Goal: Transaction & Acquisition: Purchase product/service

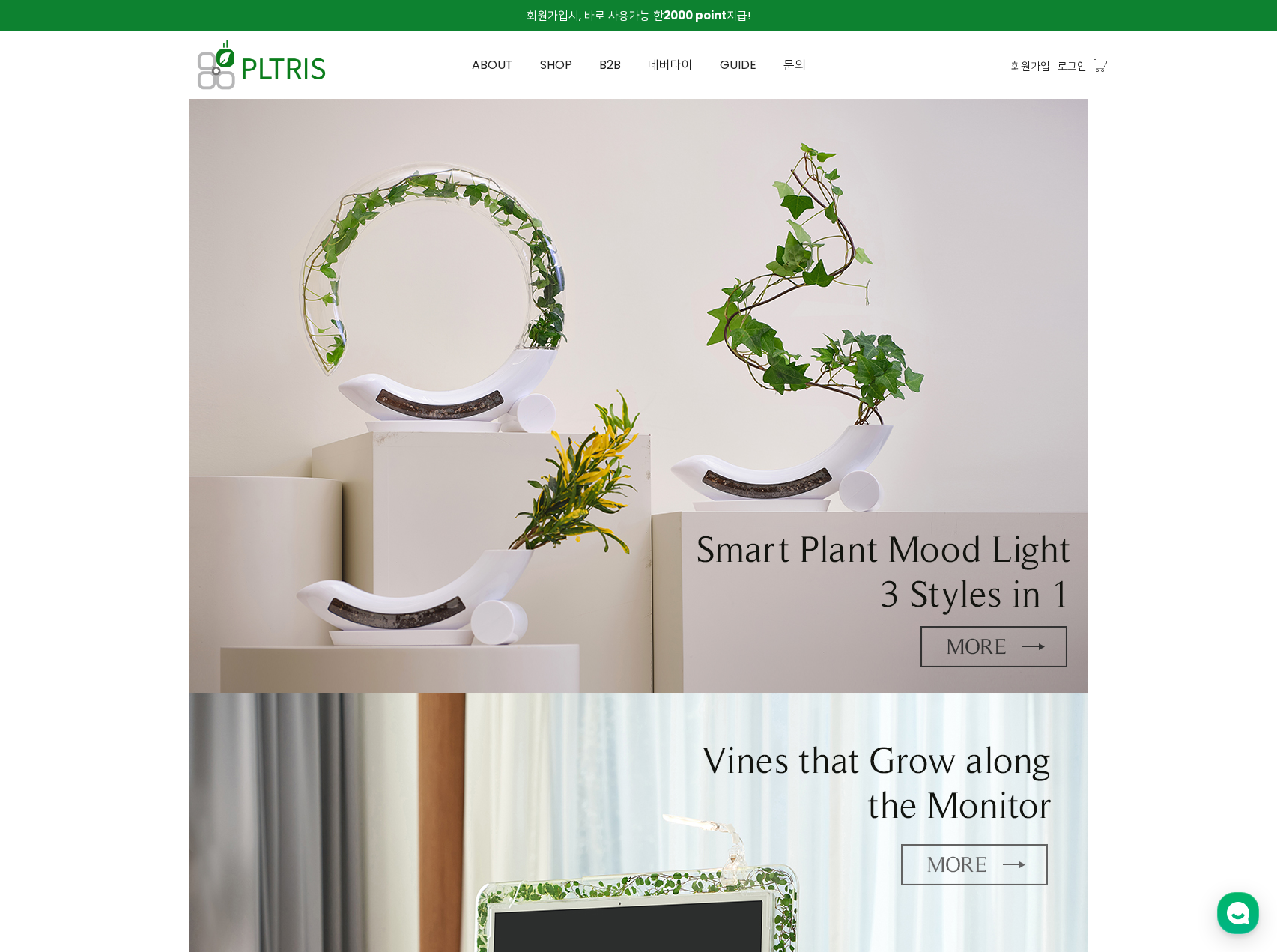
click at [964, 646] on img at bounding box center [639, 396] width 899 height 594
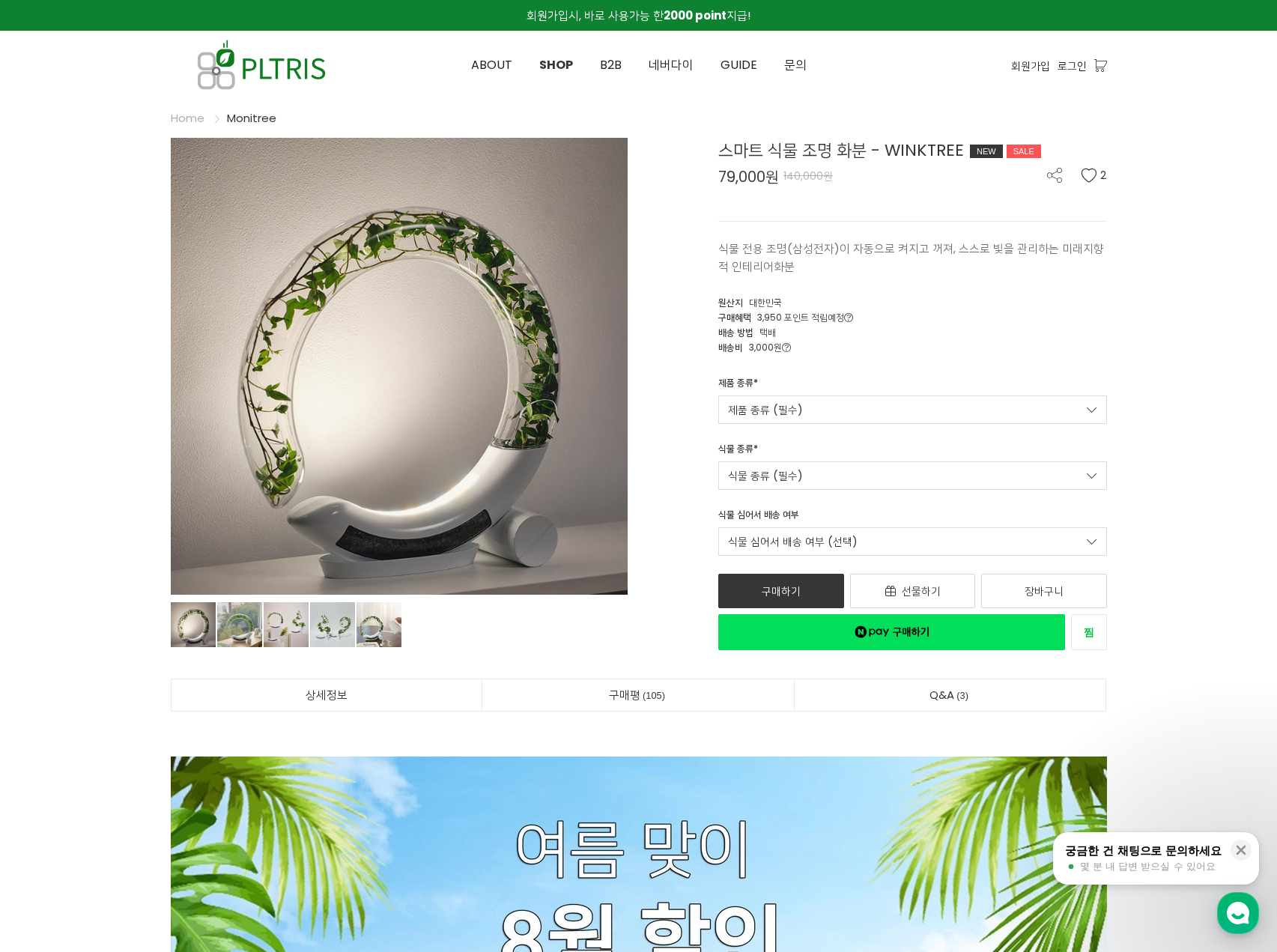
click at [836, 407] on link "제품 종류 (필수)" at bounding box center [912, 410] width 389 height 29
click at [832, 431] on span "Winktree" at bounding box center [912, 438] width 369 height 16
click at [810, 468] on link "식물 종류 (필수)" at bounding box center [912, 476] width 389 height 29
click at [788, 516] on div "아이비 79,000원" at bounding box center [912, 514] width 369 height 35
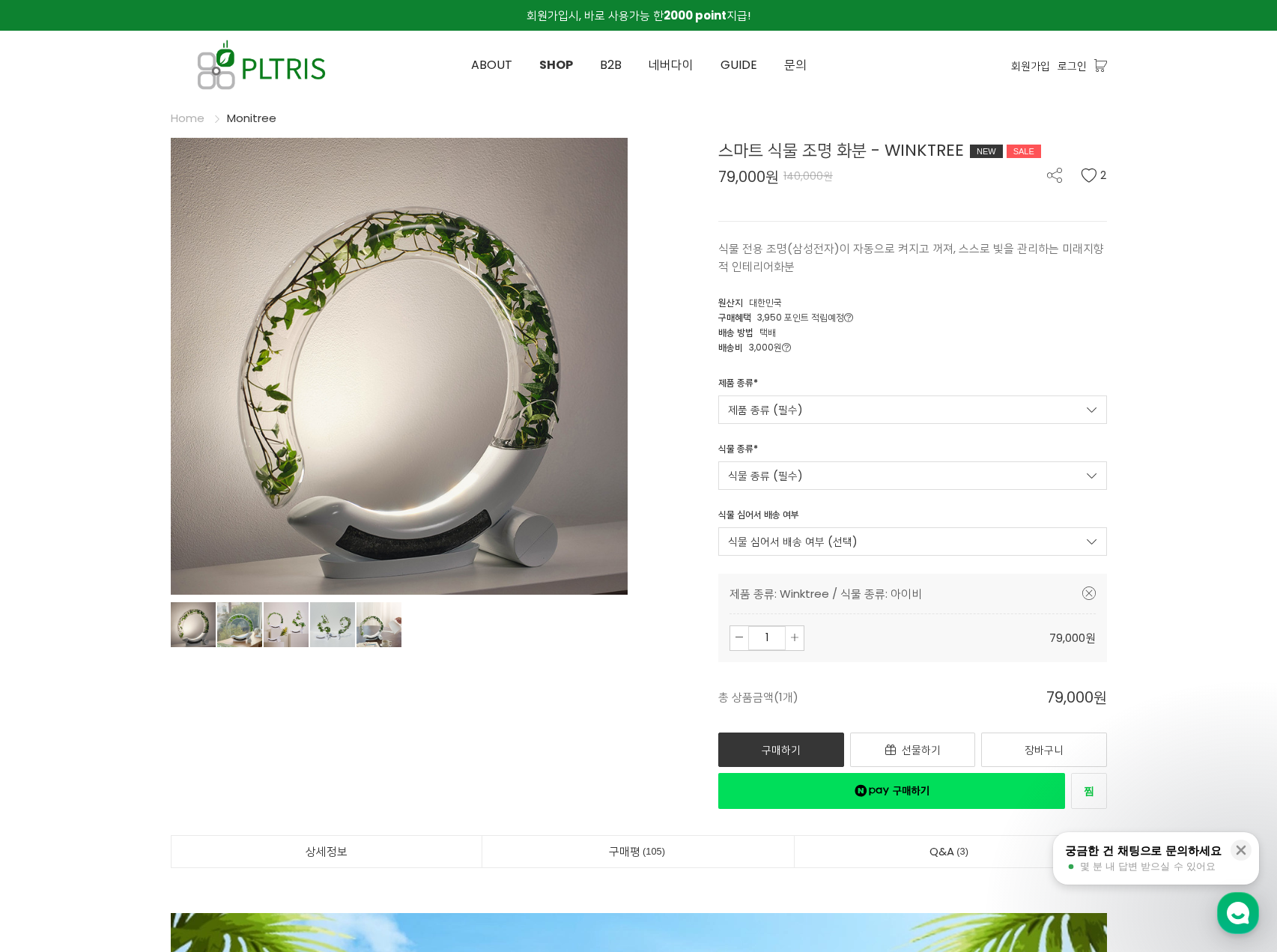
click at [797, 546] on link "식물 심어서 배송 여부 (선택)" at bounding box center [912, 541] width 389 height 29
click at [828, 575] on span "식물 심어서 배송 안함" at bounding box center [912, 570] width 369 height 16
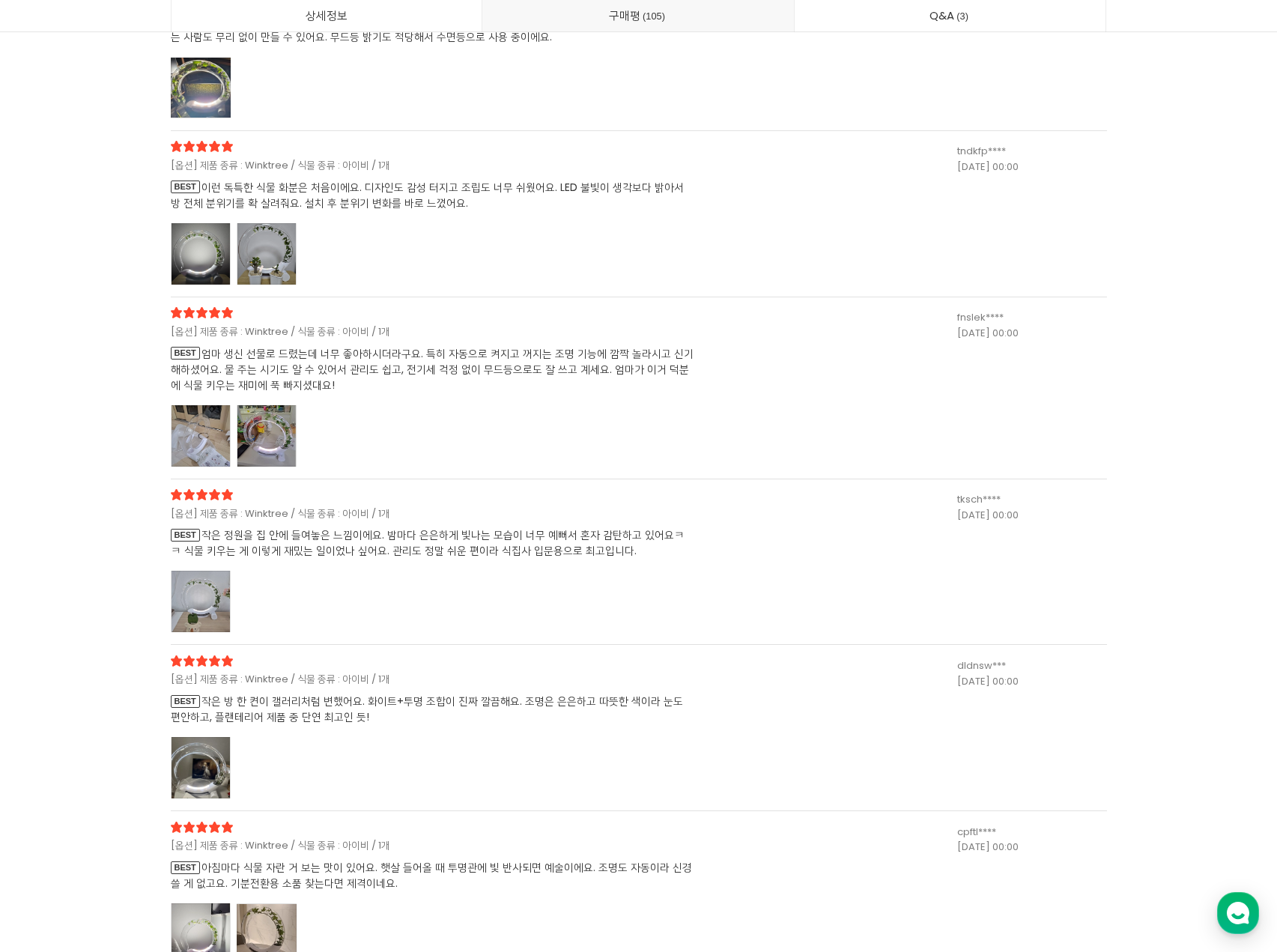
scroll to position [38420, 0]
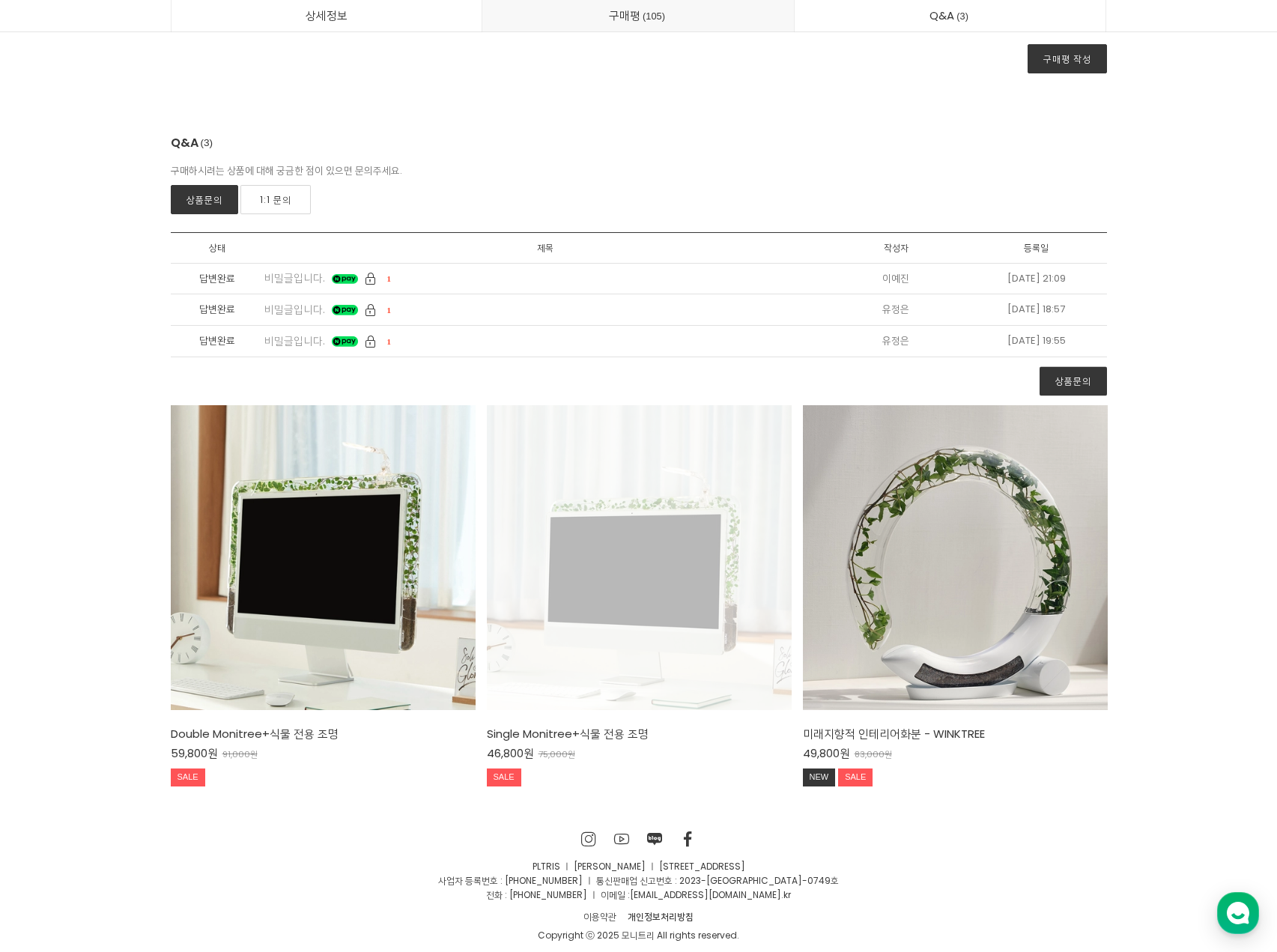
click at [687, 567] on div "Single Monitree+식물 전용 조명 46,800원 75,000원 SALE TIME SALE" at bounding box center [640, 558] width 305 height 305
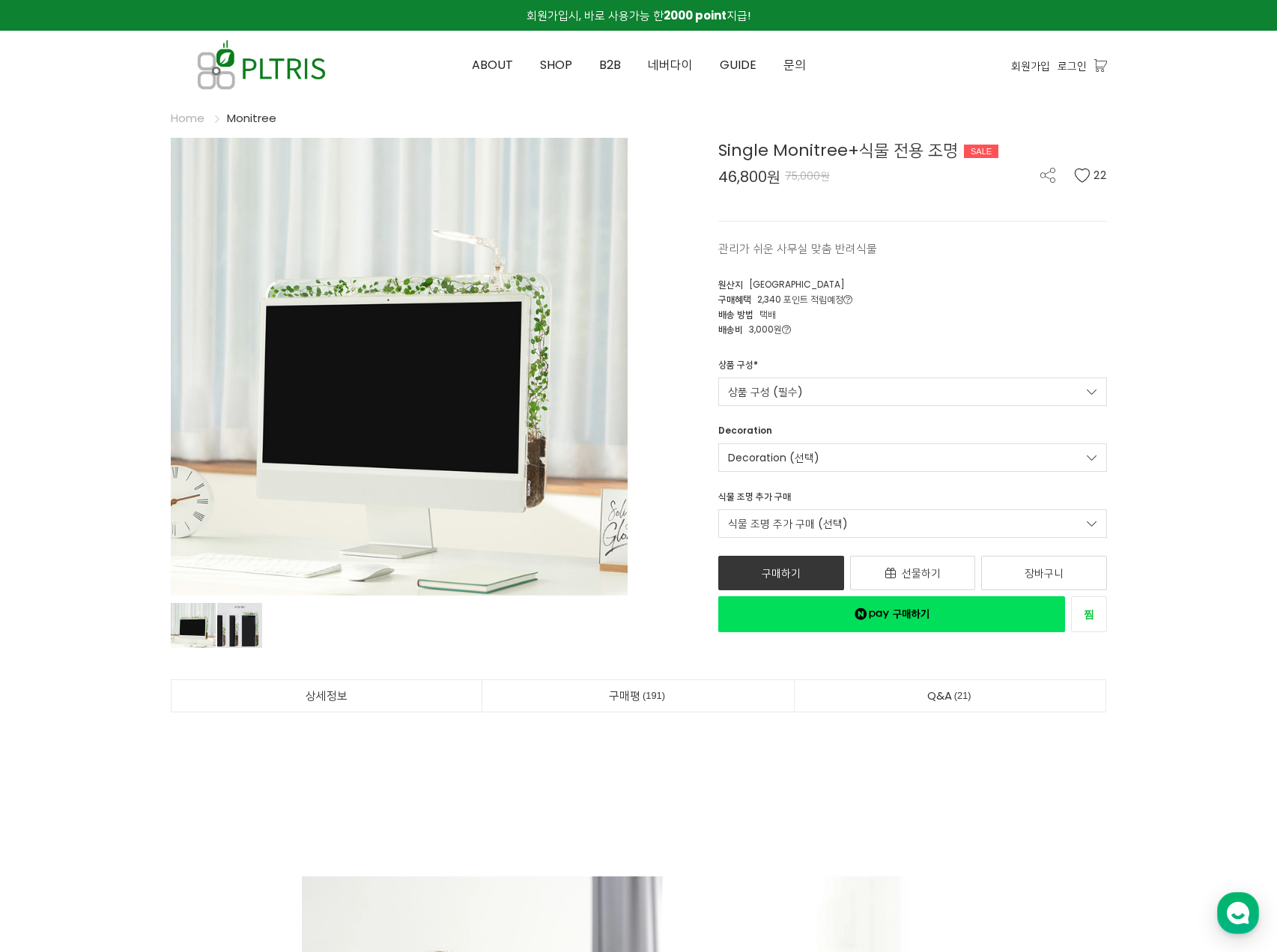
click at [838, 393] on link "상품 구성 (필수)" at bounding box center [912, 392] width 389 height 29
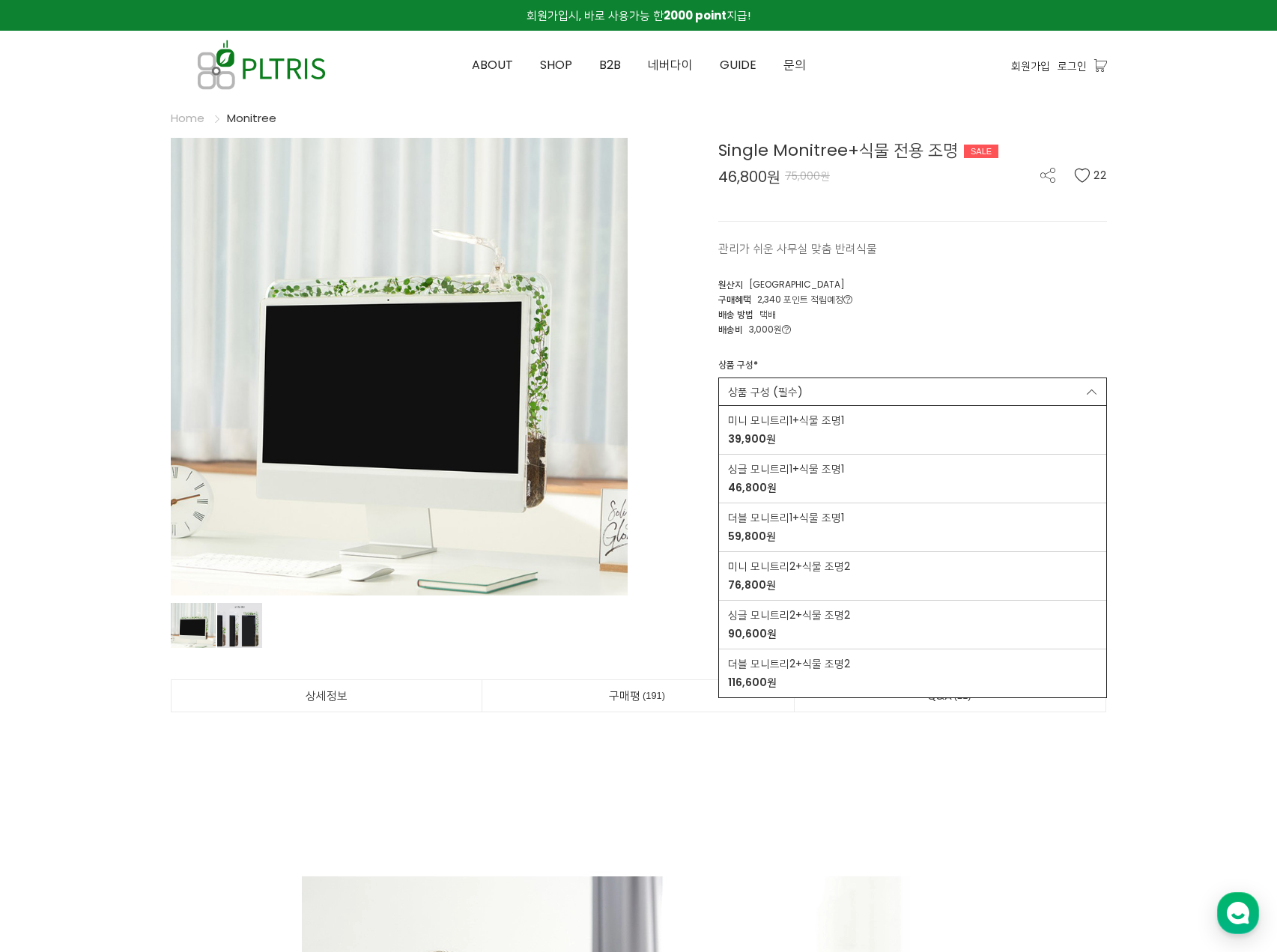
click at [834, 395] on link "상품 구성 (필수)" at bounding box center [912, 392] width 389 height 29
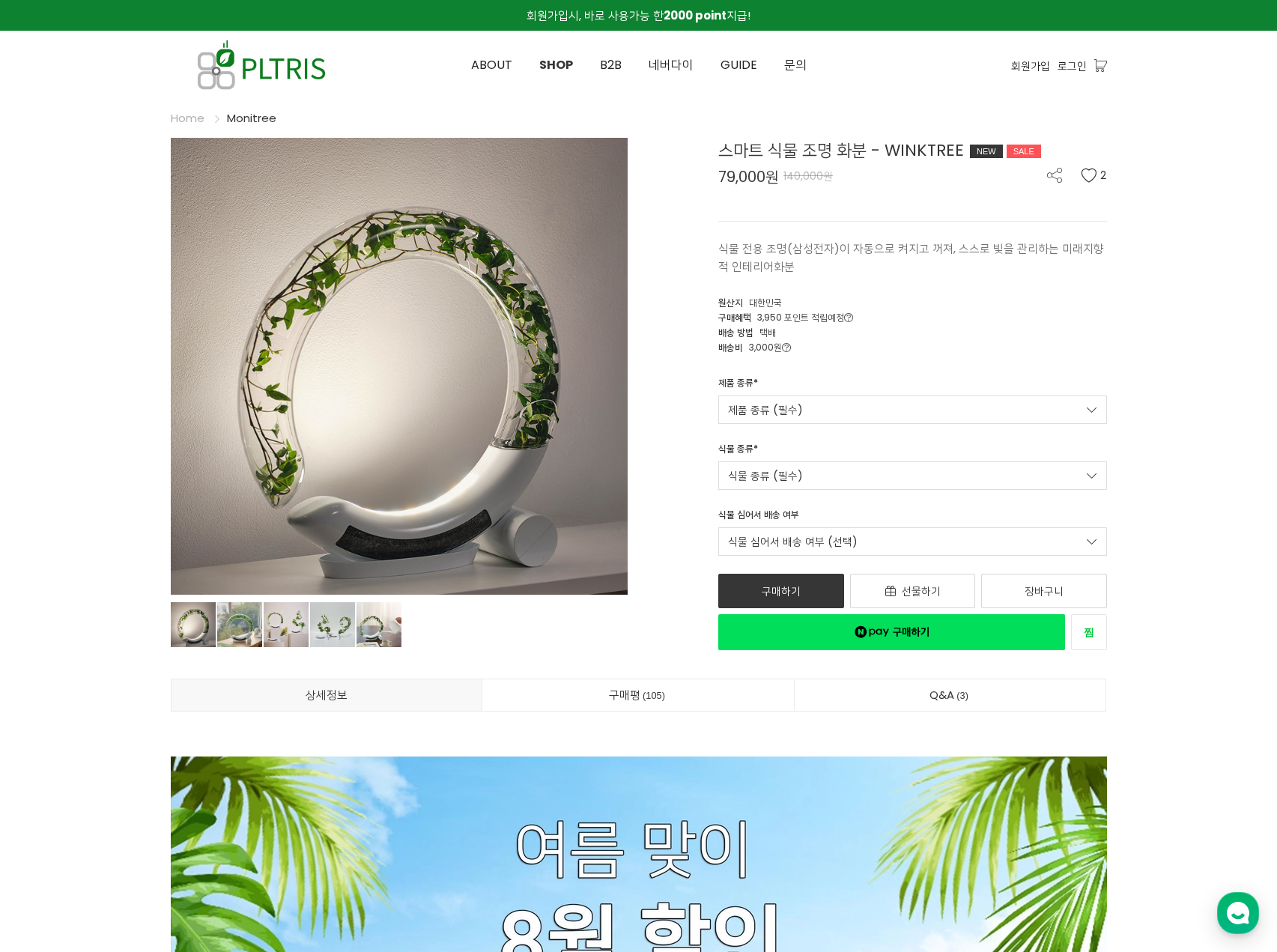
click at [307, 74] on img at bounding box center [261, 65] width 181 height 68
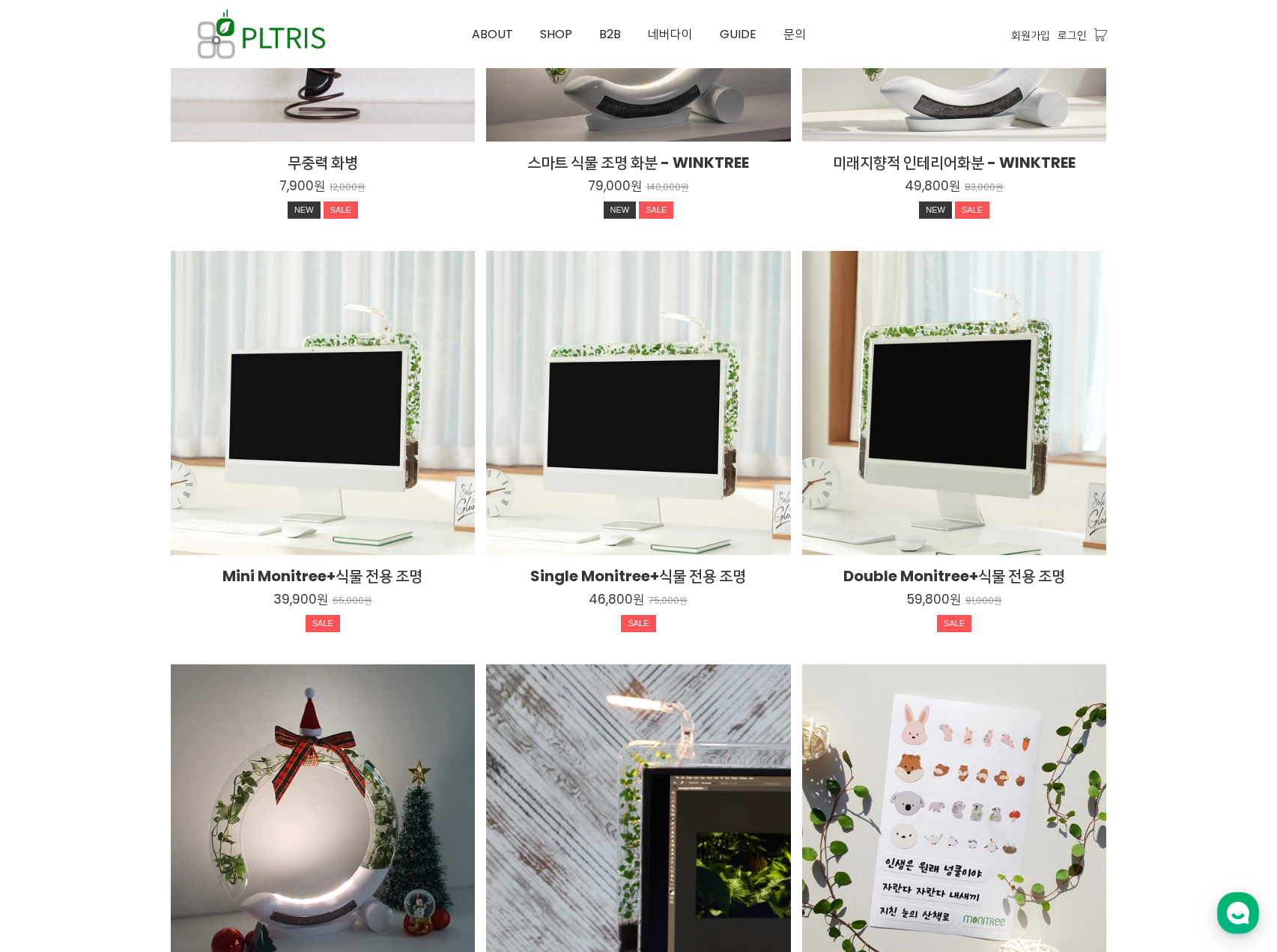
scroll to position [2461, 0]
